Goal: Task Accomplishment & Management: Use online tool/utility

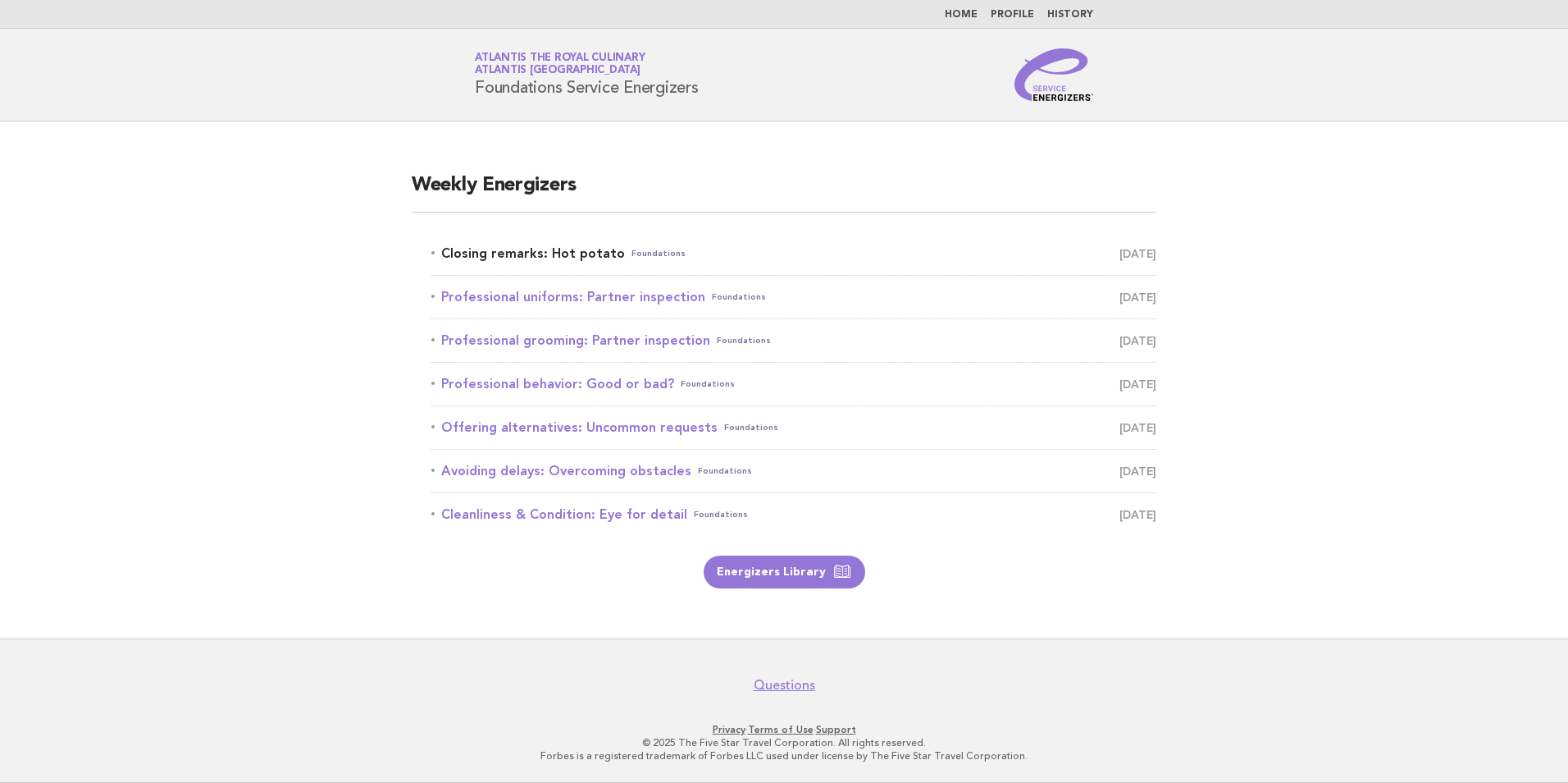
click at [572, 258] on link "Closing remarks: Hot potato Foundations [DATE]" at bounding box center [794, 253] width 725 height 23
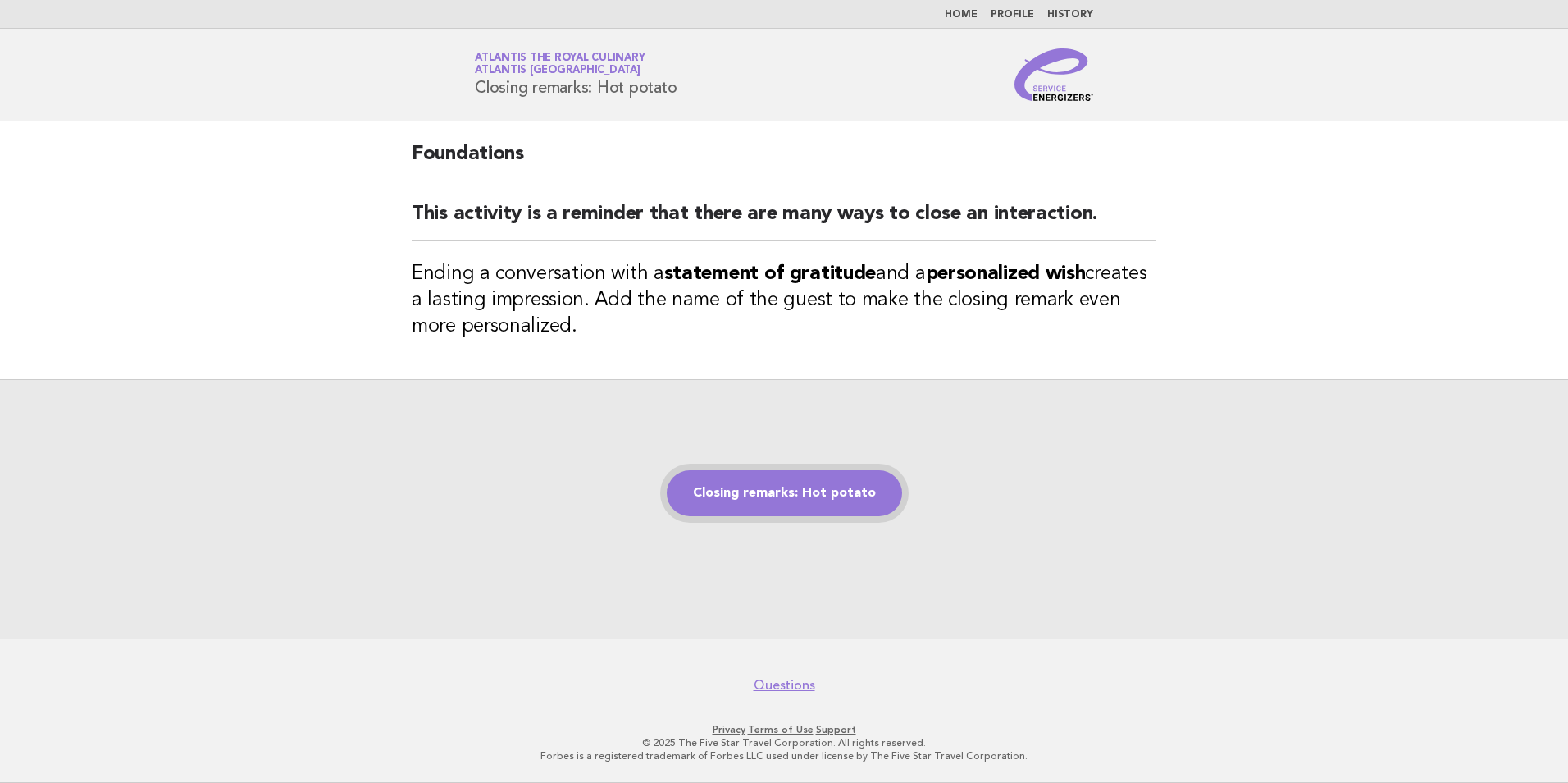
click at [803, 507] on link "Closing remarks: Hot potato" at bounding box center [784, 493] width 236 height 46
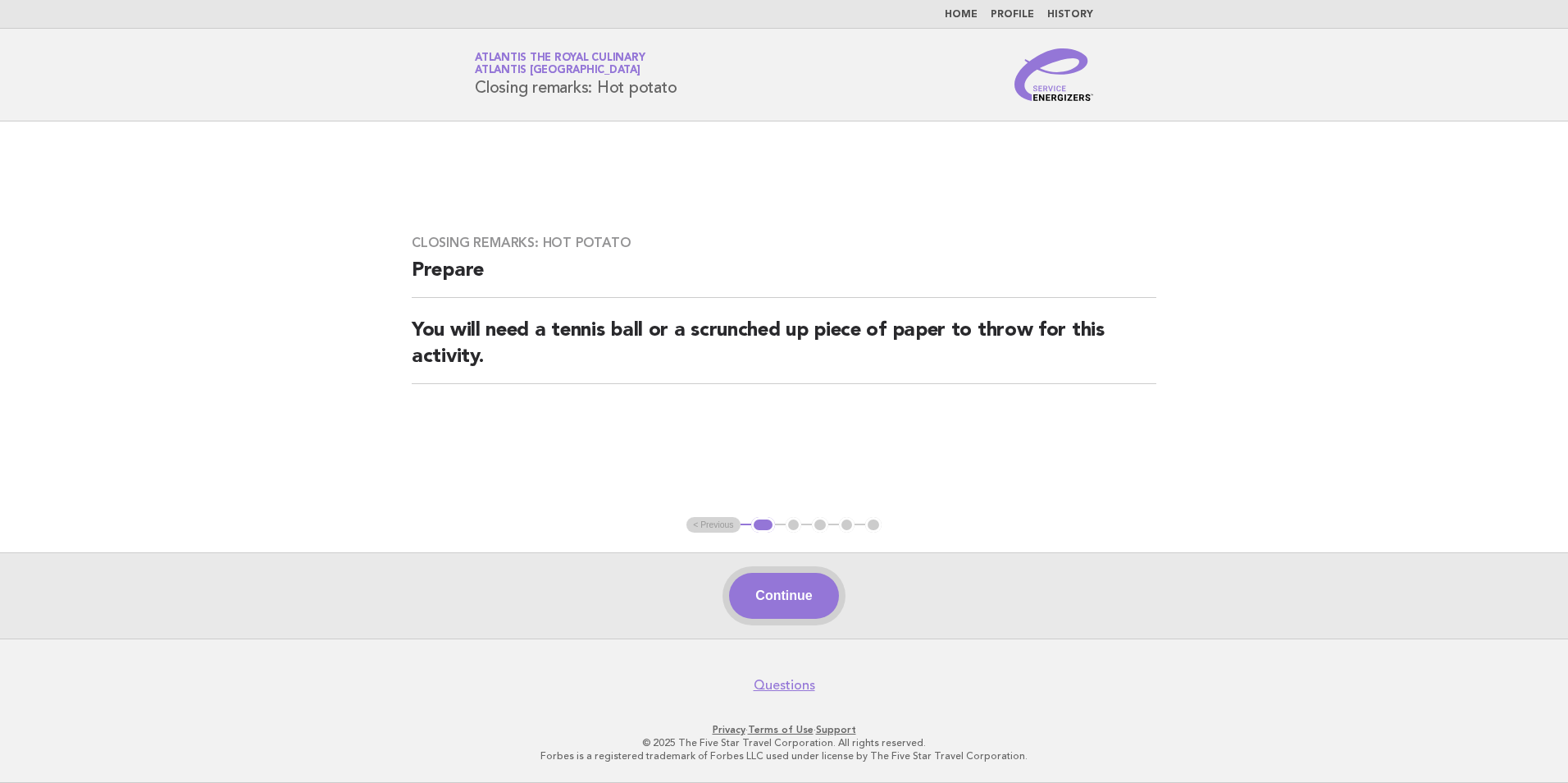
click at [747, 580] on button "Continue" at bounding box center [784, 596] width 109 height 46
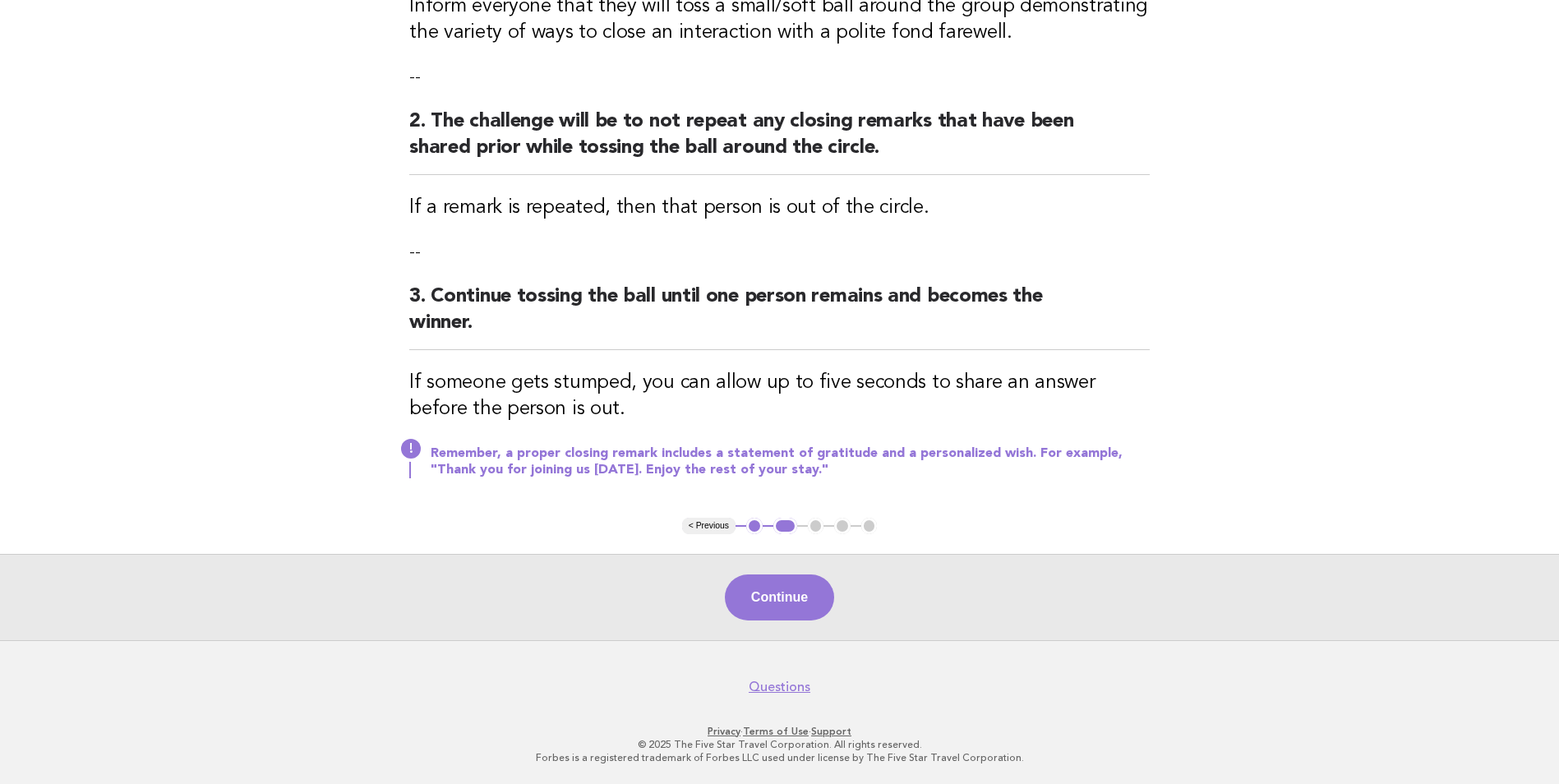
drag, startPoint x: 785, startPoint y: 601, endPoint x: 785, endPoint y: 503, distance: 98.0
click at [785, 601] on button "Continue" at bounding box center [779, 597] width 109 height 46
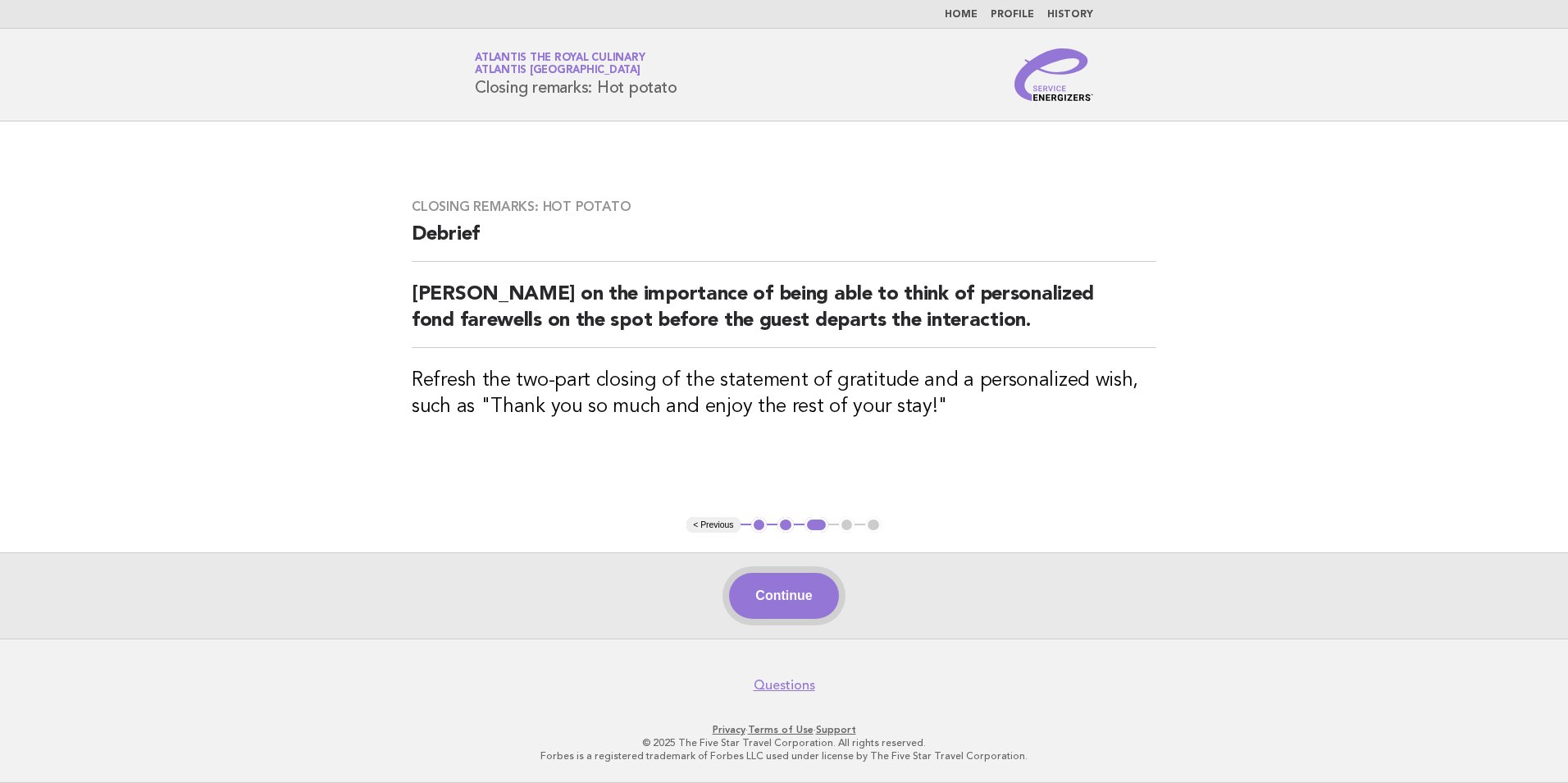
click at [772, 578] on button "Continue" at bounding box center [784, 596] width 109 height 46
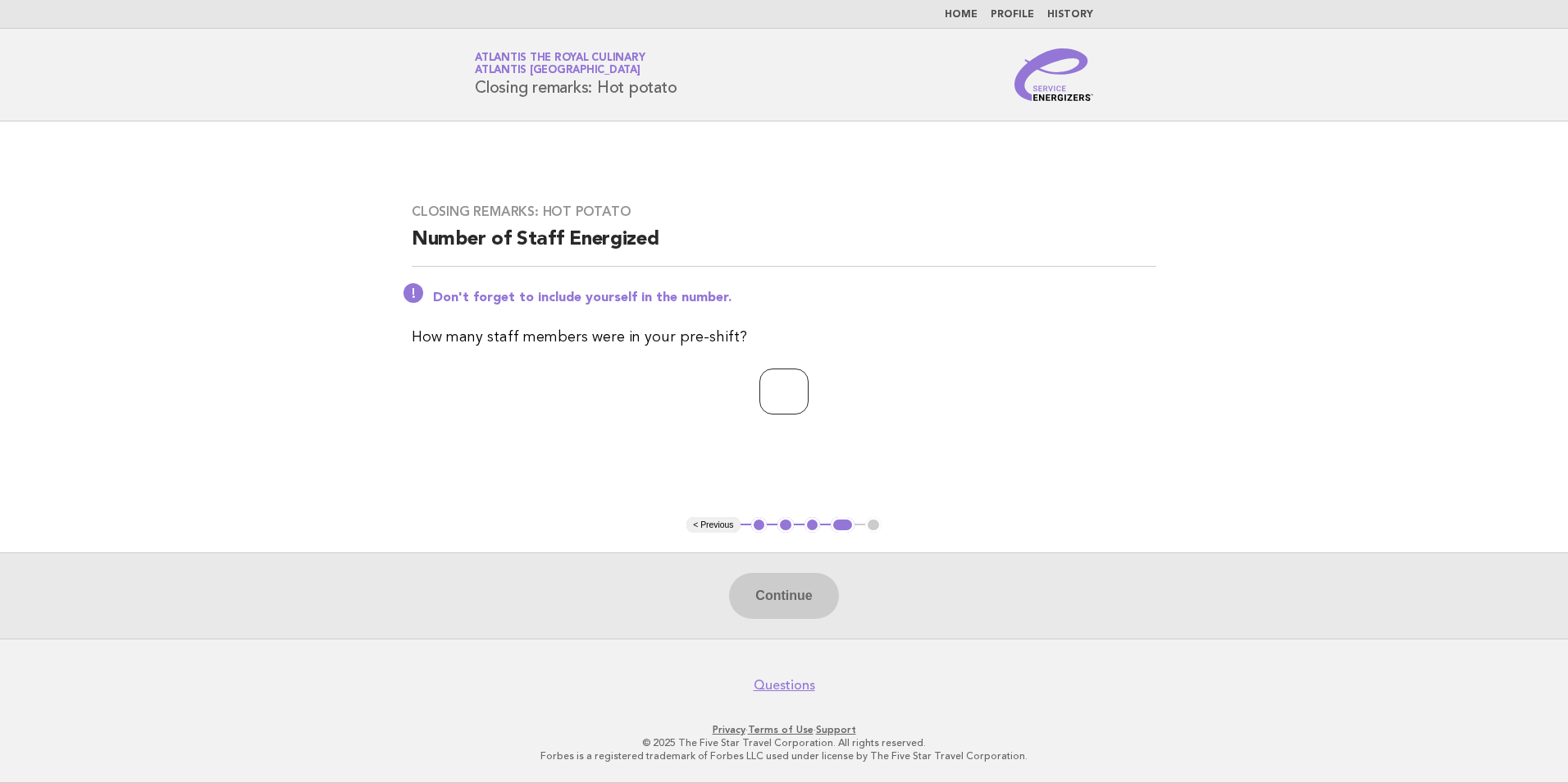
click at [783, 386] on input "number" at bounding box center [784, 391] width 49 height 46
type input "*"
click at [789, 596] on button "Continue" at bounding box center [784, 596] width 109 height 46
